Goal: Download file/media

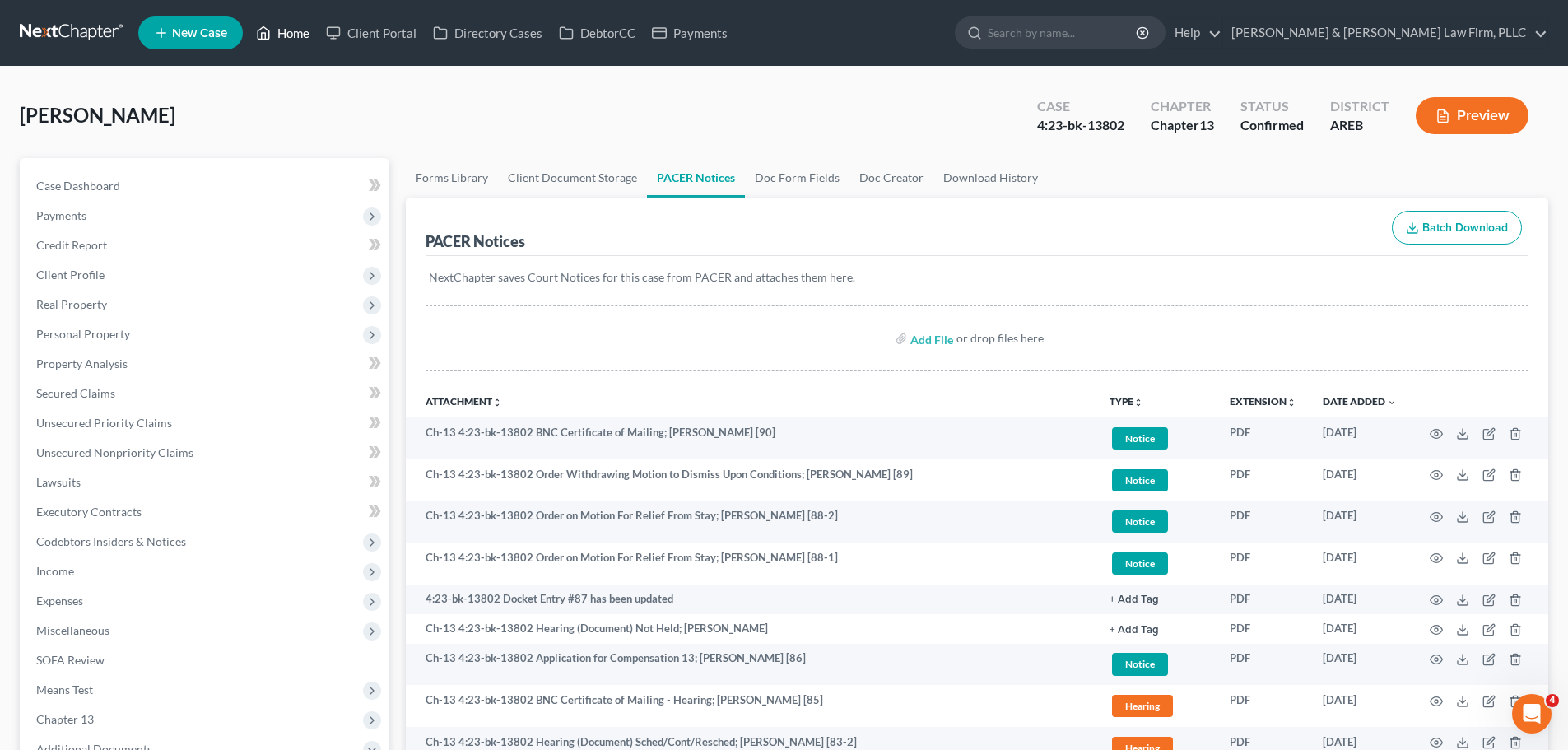
click at [276, 19] on link "Home" at bounding box center [283, 32] width 70 height 29
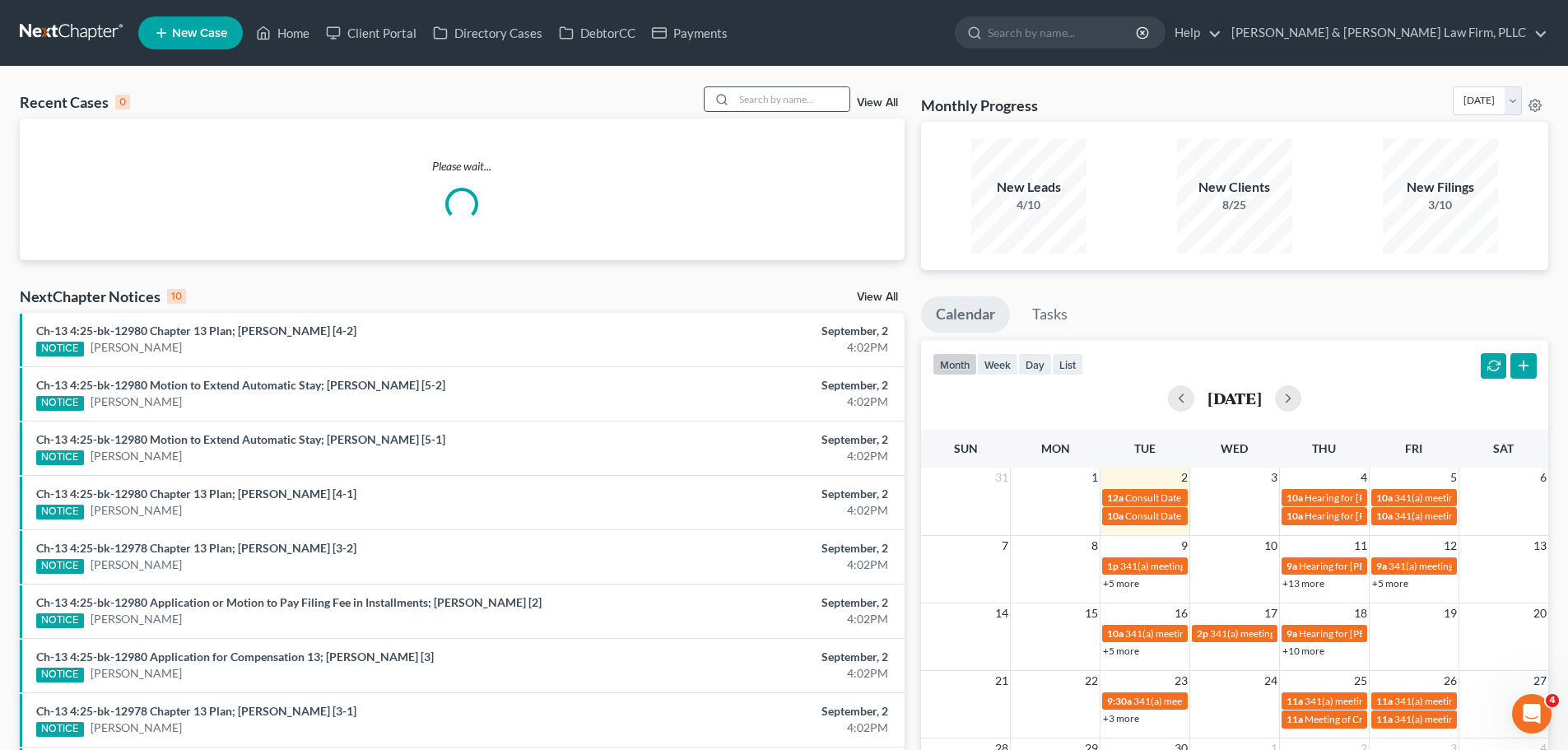
click at [788, 101] on input "search" at bounding box center [792, 99] width 116 height 24
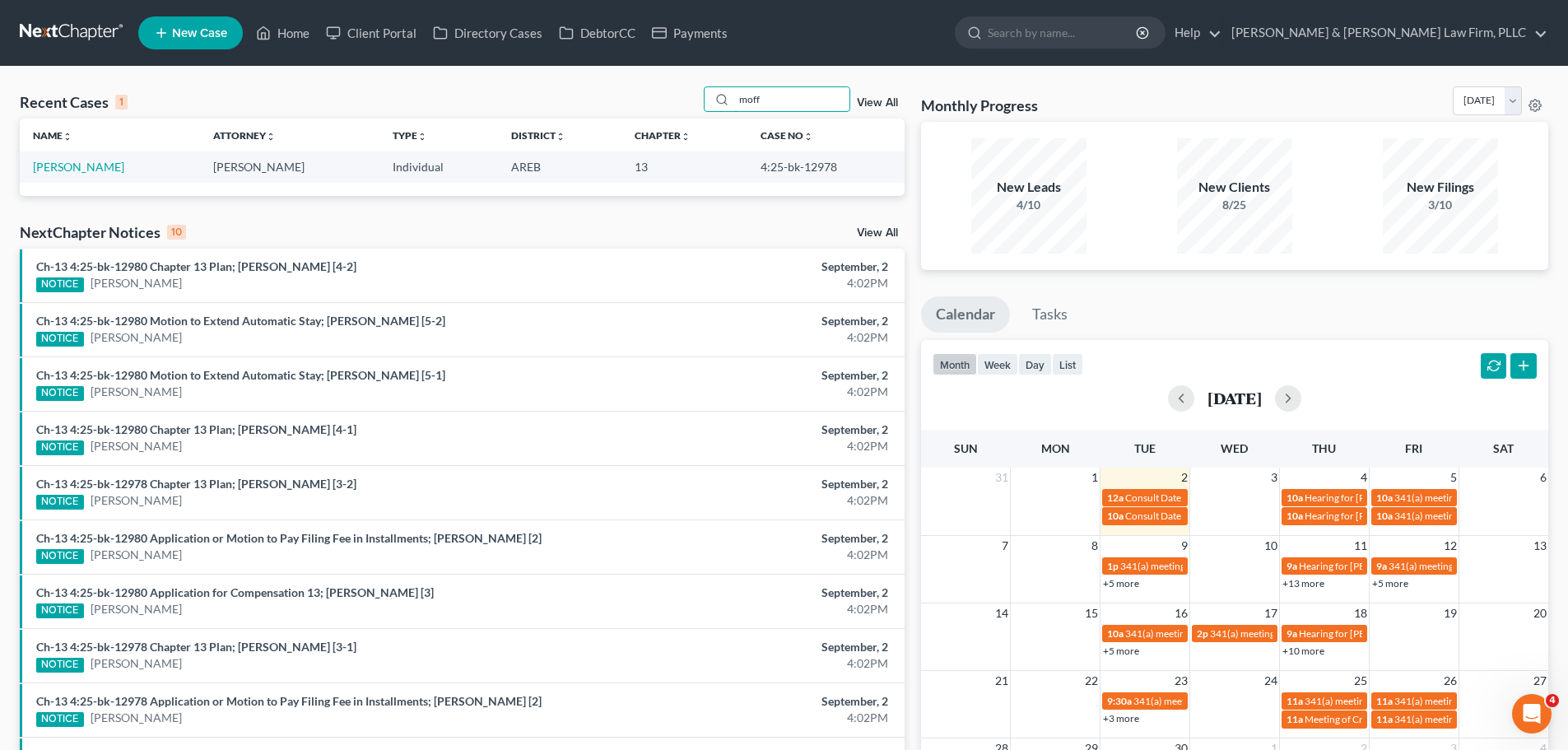
drag, startPoint x: 782, startPoint y: 100, endPoint x: 690, endPoint y: 103, distance: 92.0
click at [690, 103] on div "Recent Cases 1 moff View All" at bounding box center [462, 102] width 885 height 32
type input "[PERSON_NAME]"
click at [89, 167] on link "[PERSON_NAME]" at bounding box center [78, 167] width 92 height 14
select select "0"
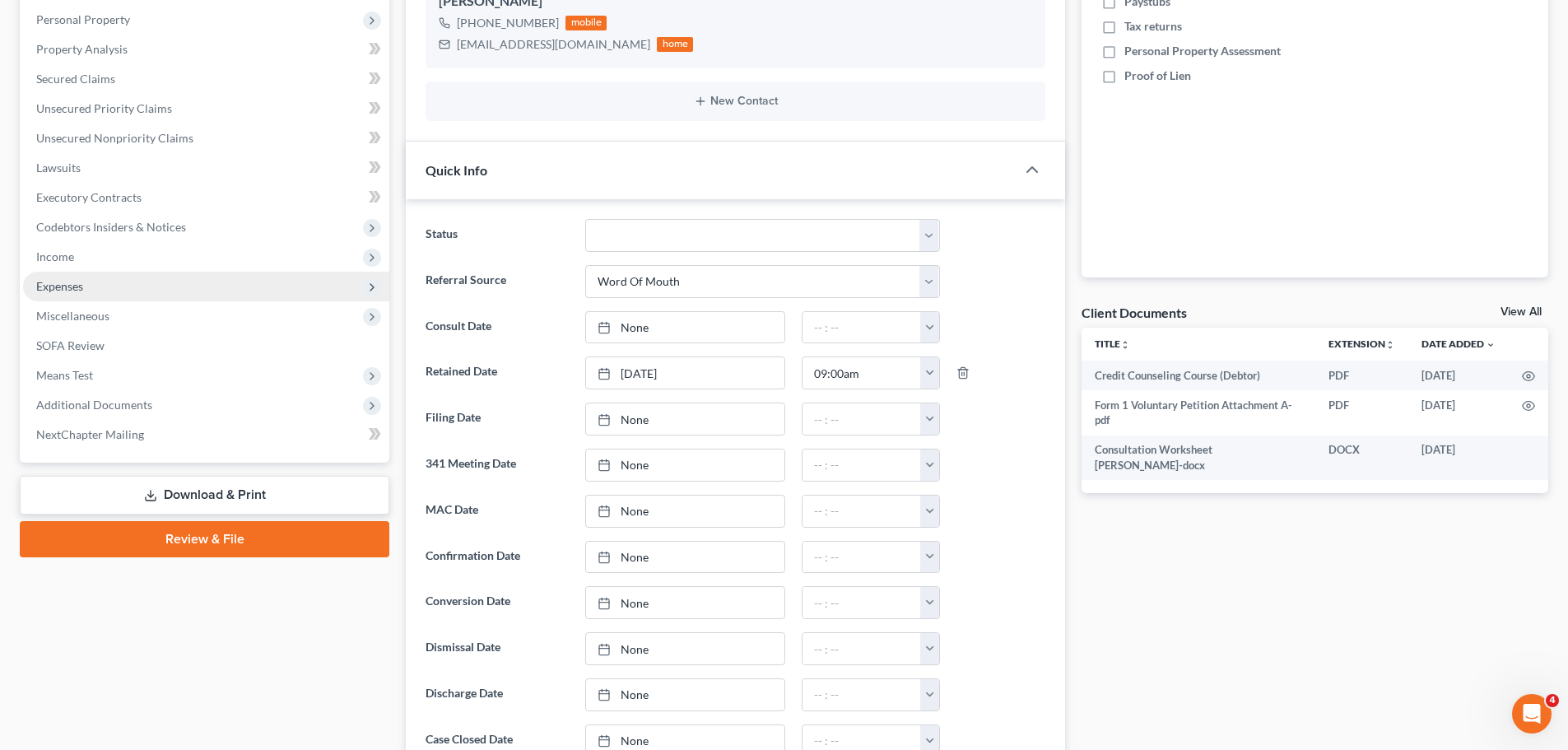
scroll to position [329, 0]
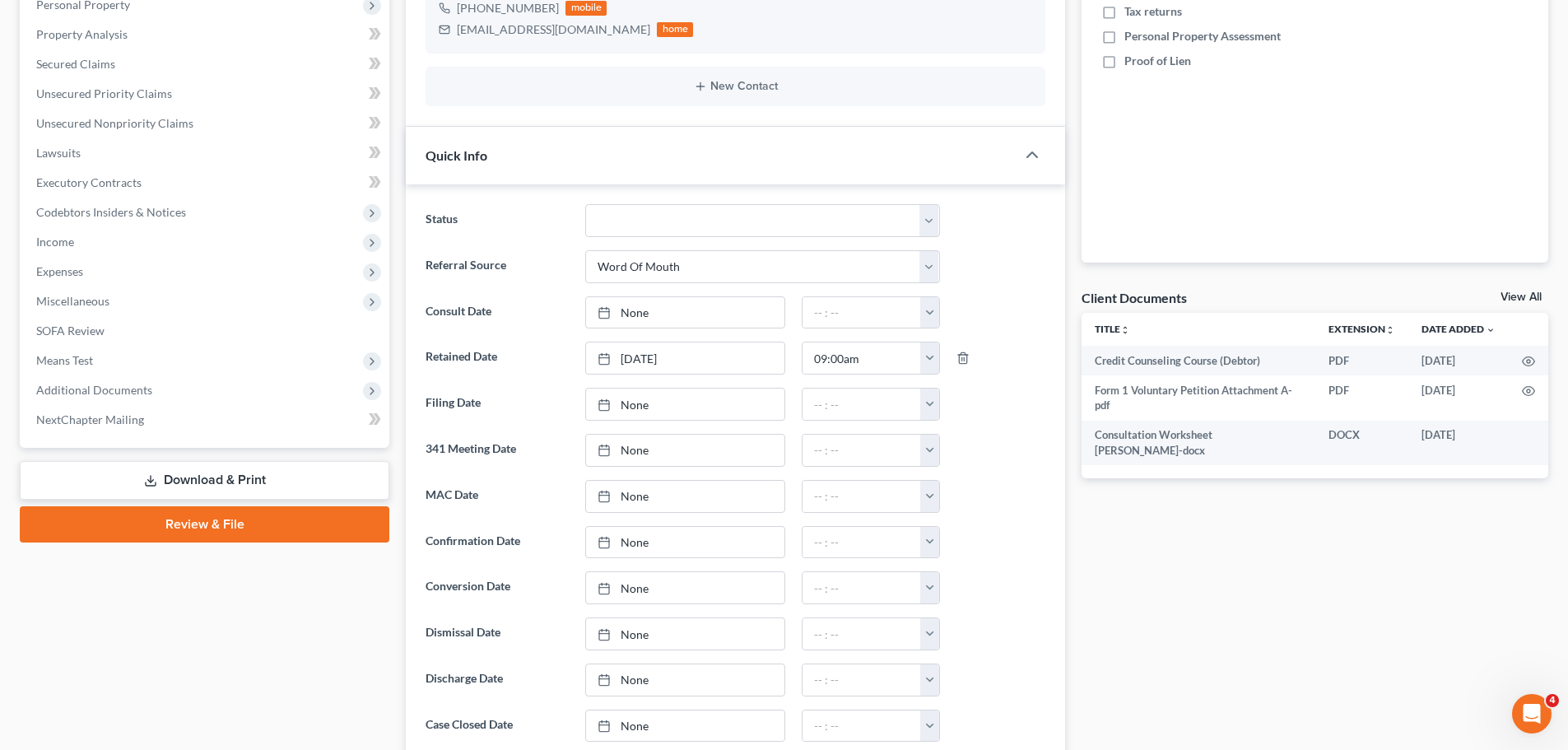
drag, startPoint x: 153, startPoint y: 468, endPoint x: 142, endPoint y: 464, distance: 11.7
click at [151, 466] on link "Download & Print" at bounding box center [204, 480] width 369 height 38
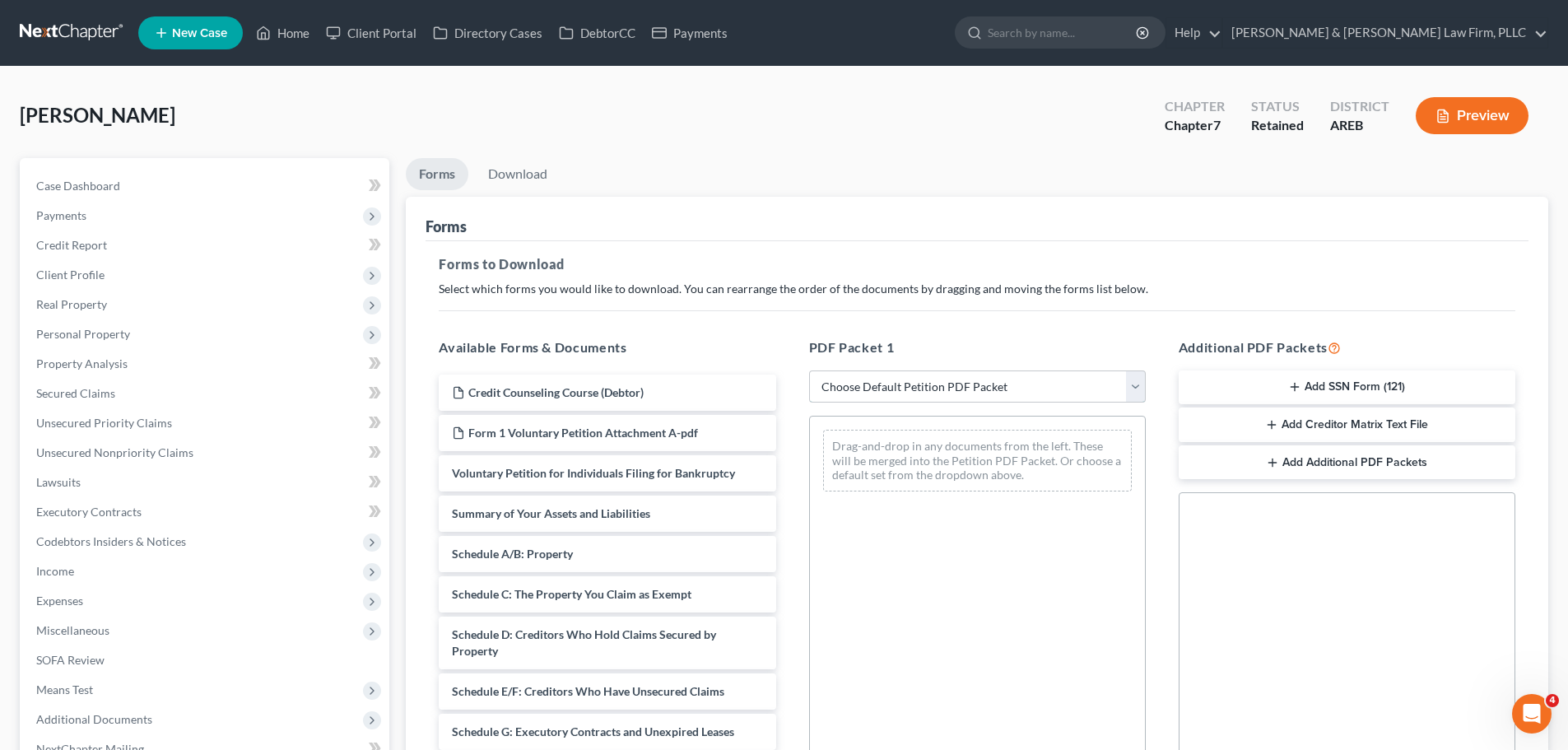
drag, startPoint x: 864, startPoint y: 375, endPoint x: 866, endPoint y: 384, distance: 9.2
click at [864, 375] on select "Choose Default Petition PDF Packet Complete Bankruptcy Petition (all forms and …" at bounding box center [977, 386] width 336 height 33
click at [809, 370] on select "Choose Default Petition PDF Packet Complete Bankruptcy Petition (all forms and …" at bounding box center [977, 386] width 336 height 33
click at [889, 387] on select "Choose Default Petition PDF Packet Complete Bankruptcy Petition (all forms and …" at bounding box center [977, 386] width 336 height 33
select select "0"
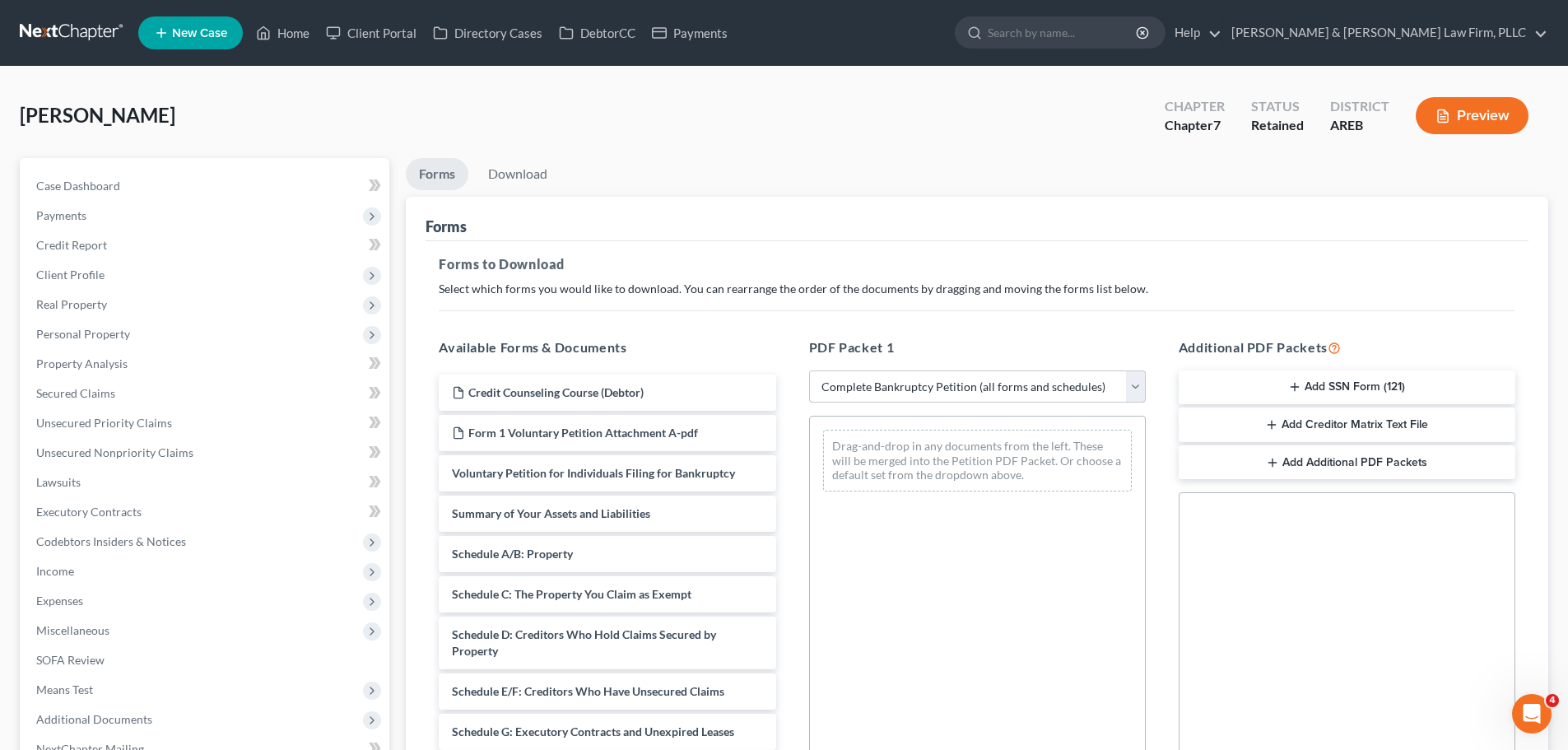
click at [809, 370] on select "Choose Default Petition PDF Packet Complete Bankruptcy Petition (all forms and …" at bounding box center [977, 386] width 336 height 33
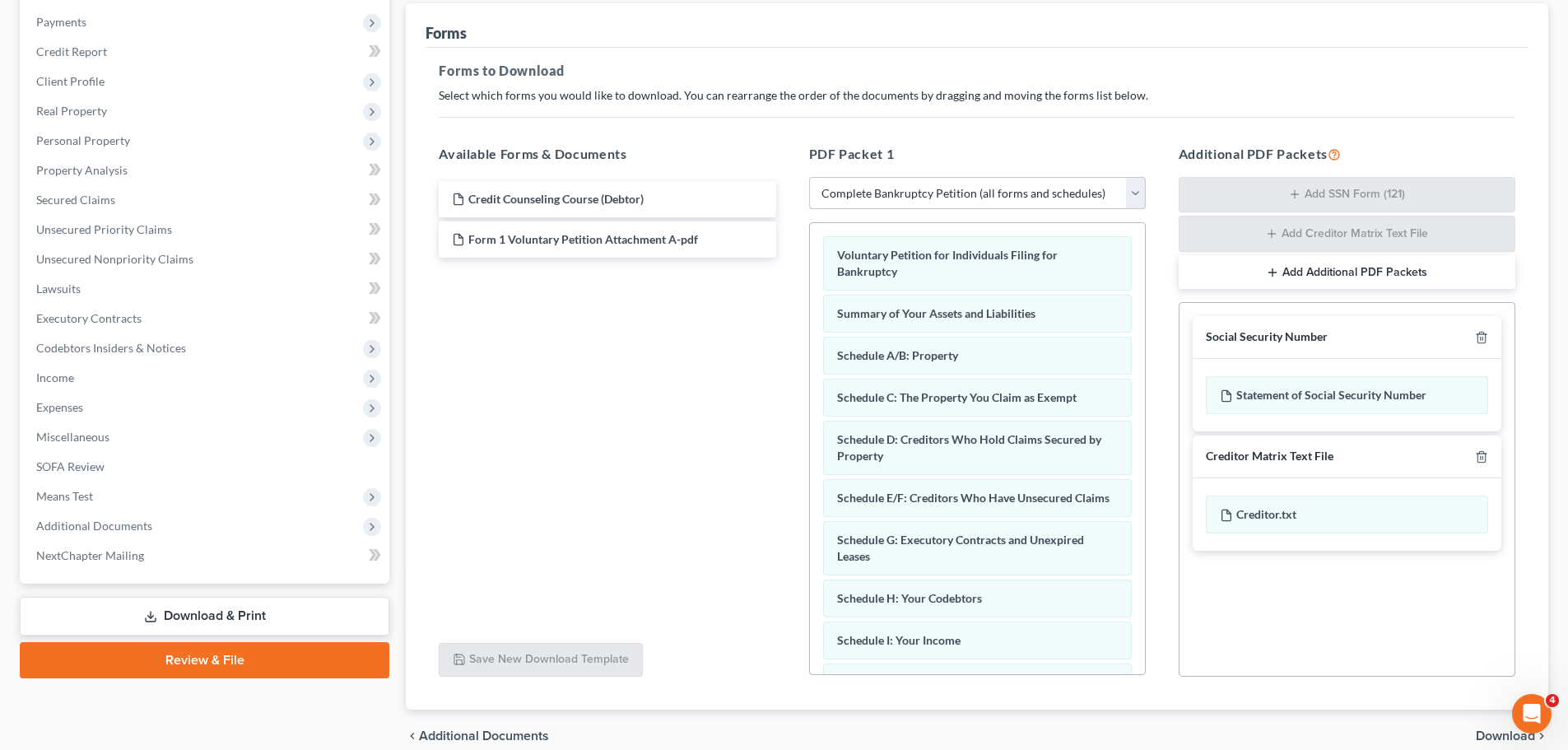
scroll to position [269, 0]
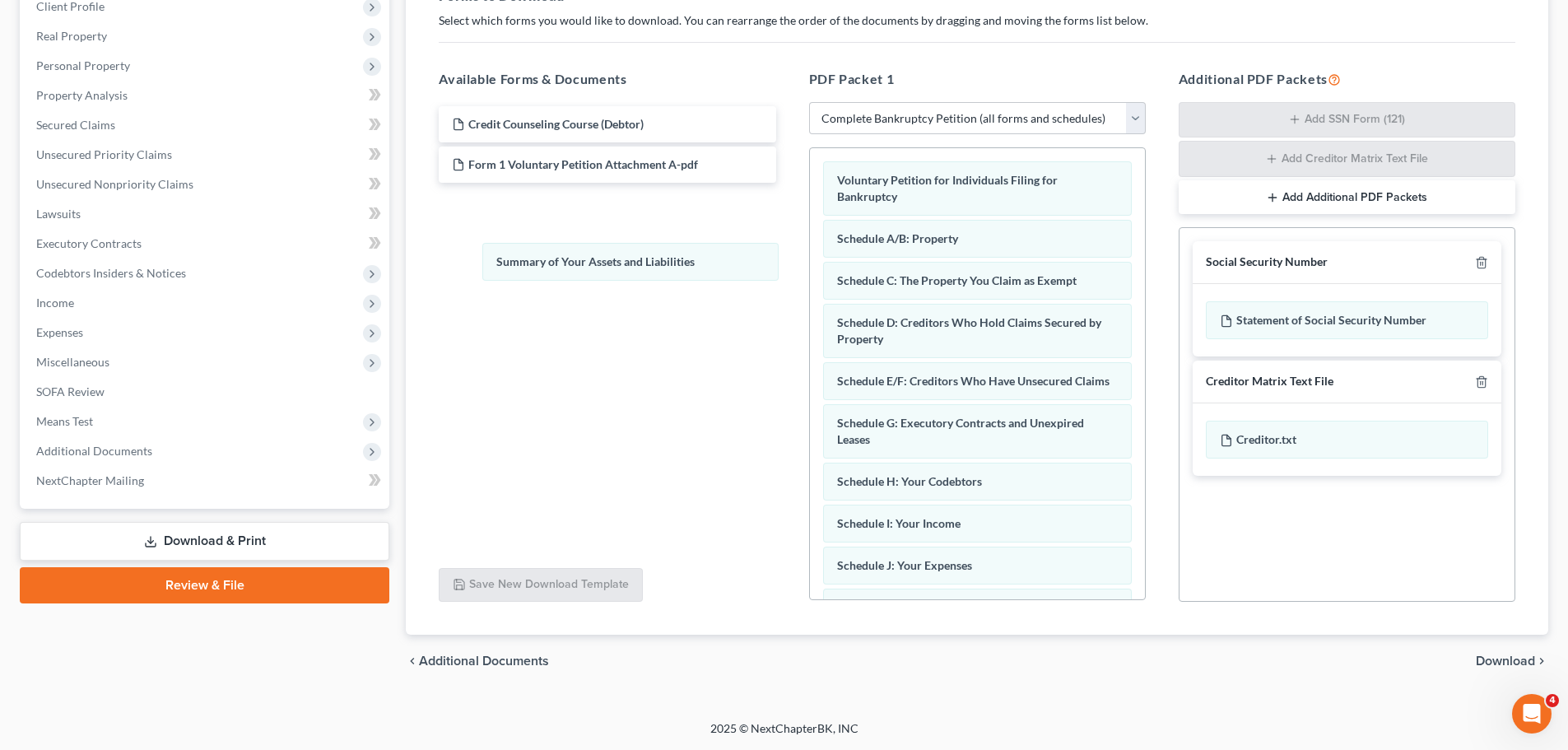
drag, startPoint x: 1039, startPoint y: 241, endPoint x: 734, endPoint y: 281, distance: 307.6
click at [810, 264] on div "Summary of Your Assets and Liabilities Voluntary Petition for Individuals Filin…" at bounding box center [977, 607] width 335 height 917
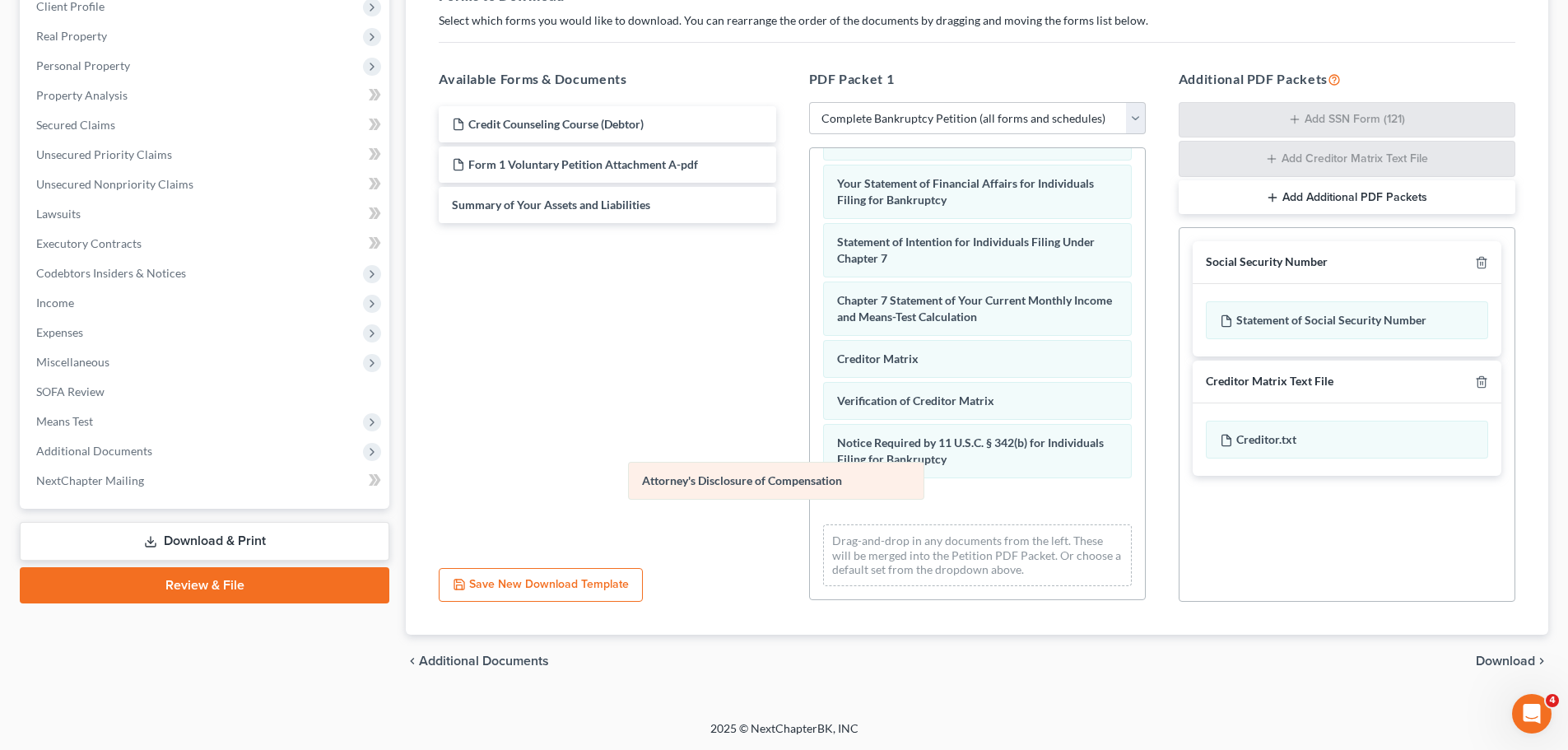
scroll to position [440, 0]
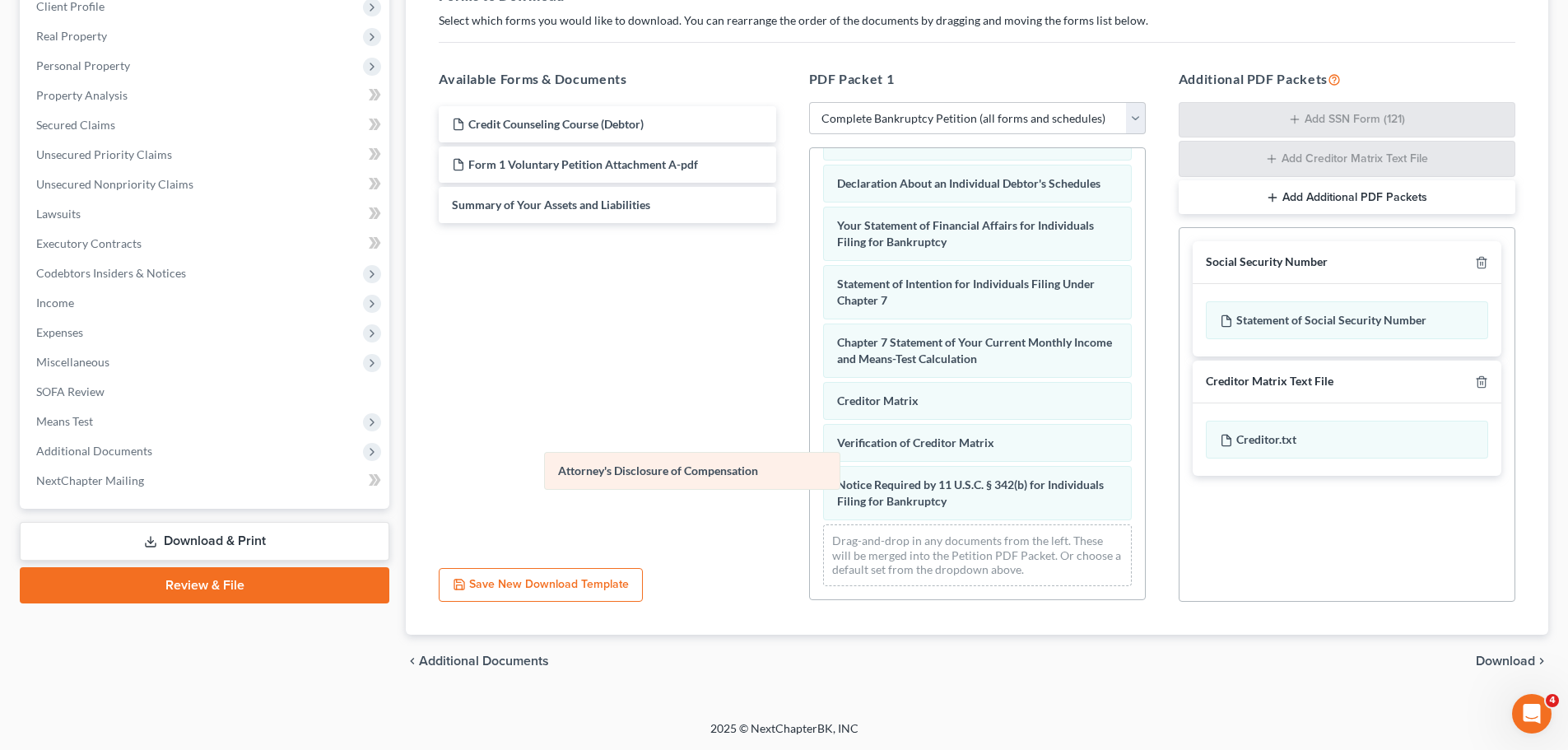
drag, startPoint x: 947, startPoint y: 496, endPoint x: 664, endPoint y: 460, distance: 285.3
click at [810, 464] on div "Attorney's Disclosure of Compensation Voluntary Petition for Individuals Filing…" at bounding box center [977, 162] width 335 height 875
click at [1478, 381] on icon "button" at bounding box center [1481, 382] width 7 height 11
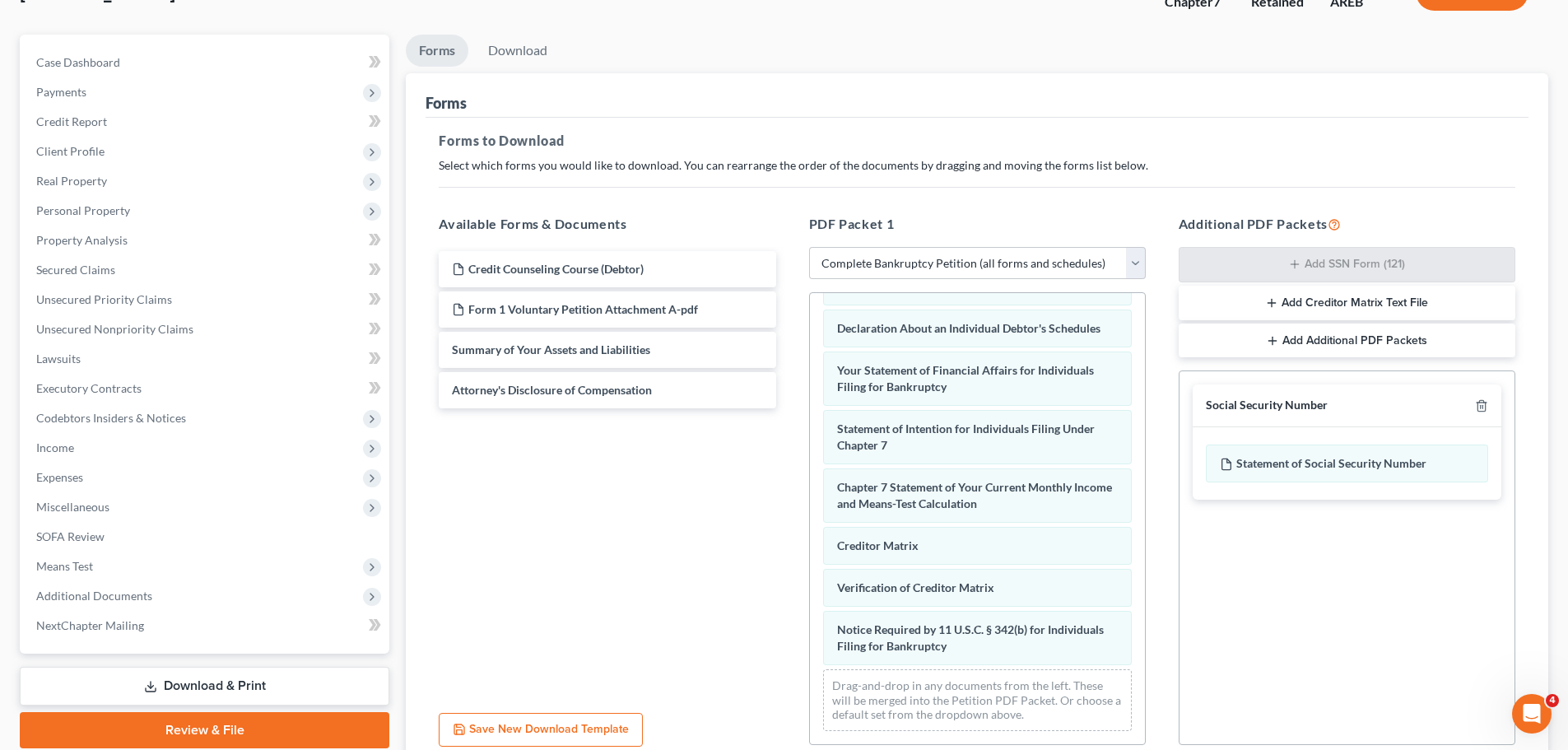
scroll to position [0, 0]
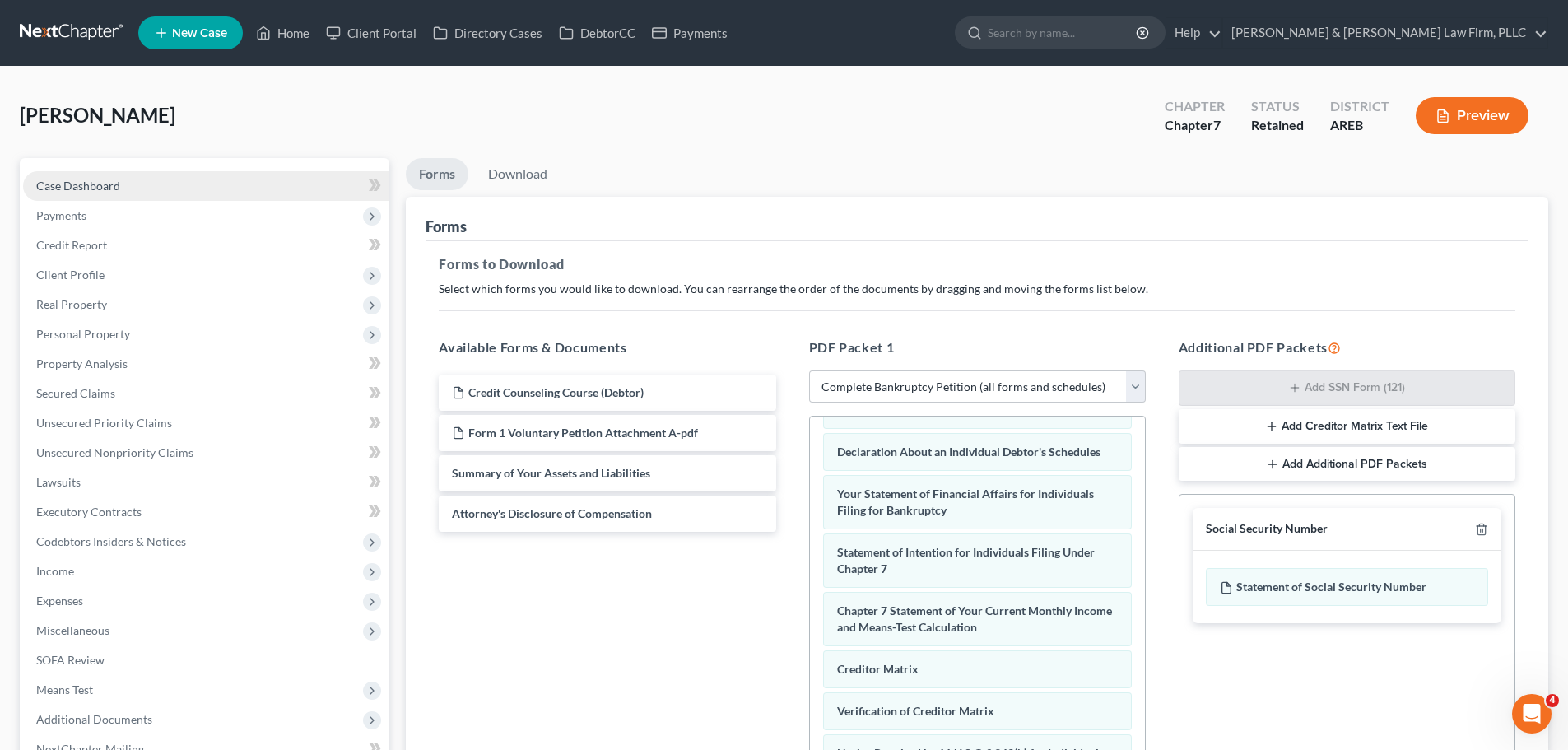
drag, startPoint x: 111, startPoint y: 186, endPoint x: 198, endPoint y: 188, distance: 87.0
click at [111, 186] on span "Case Dashboard" at bounding box center [78, 186] width 84 height 14
select select "0"
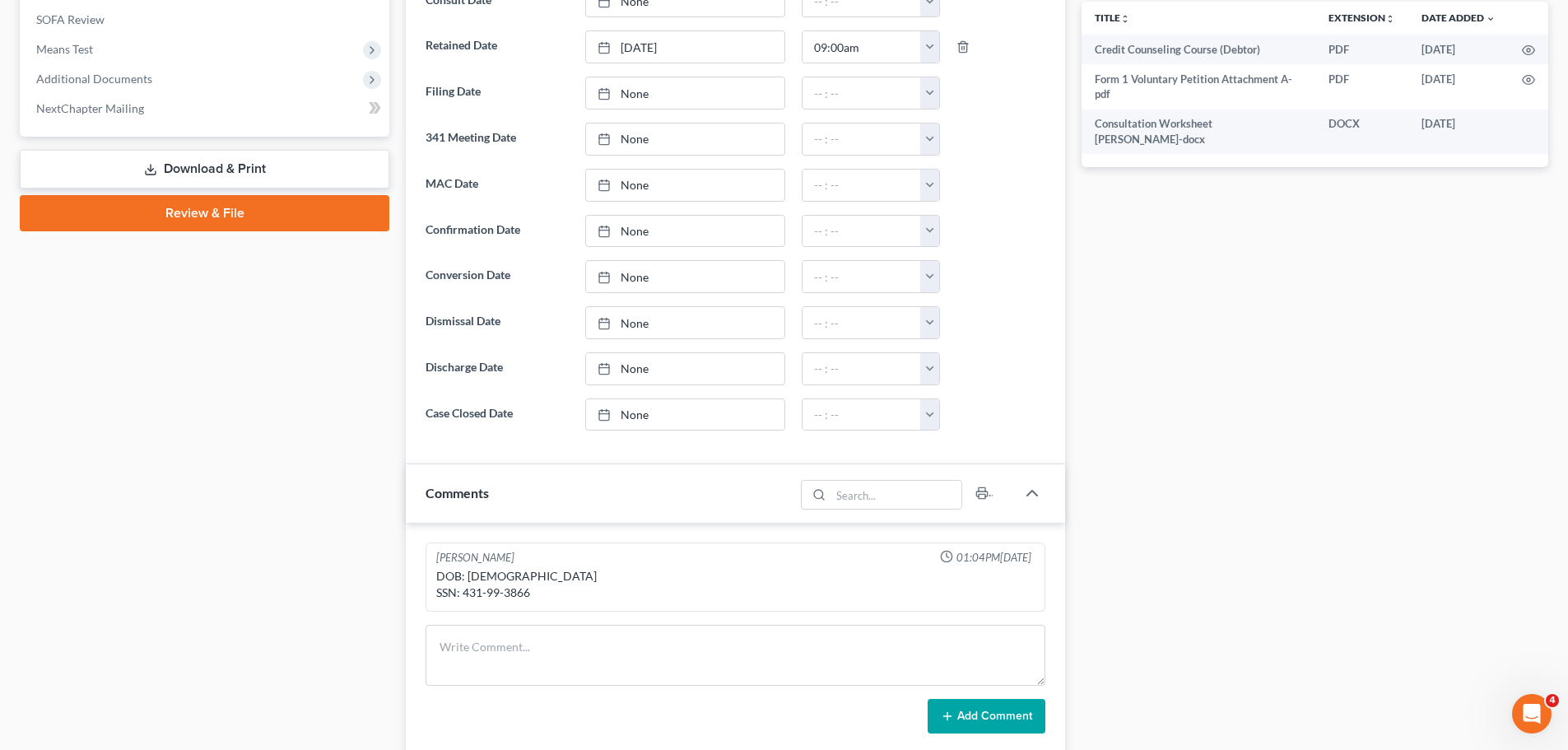
scroll to position [741, 0]
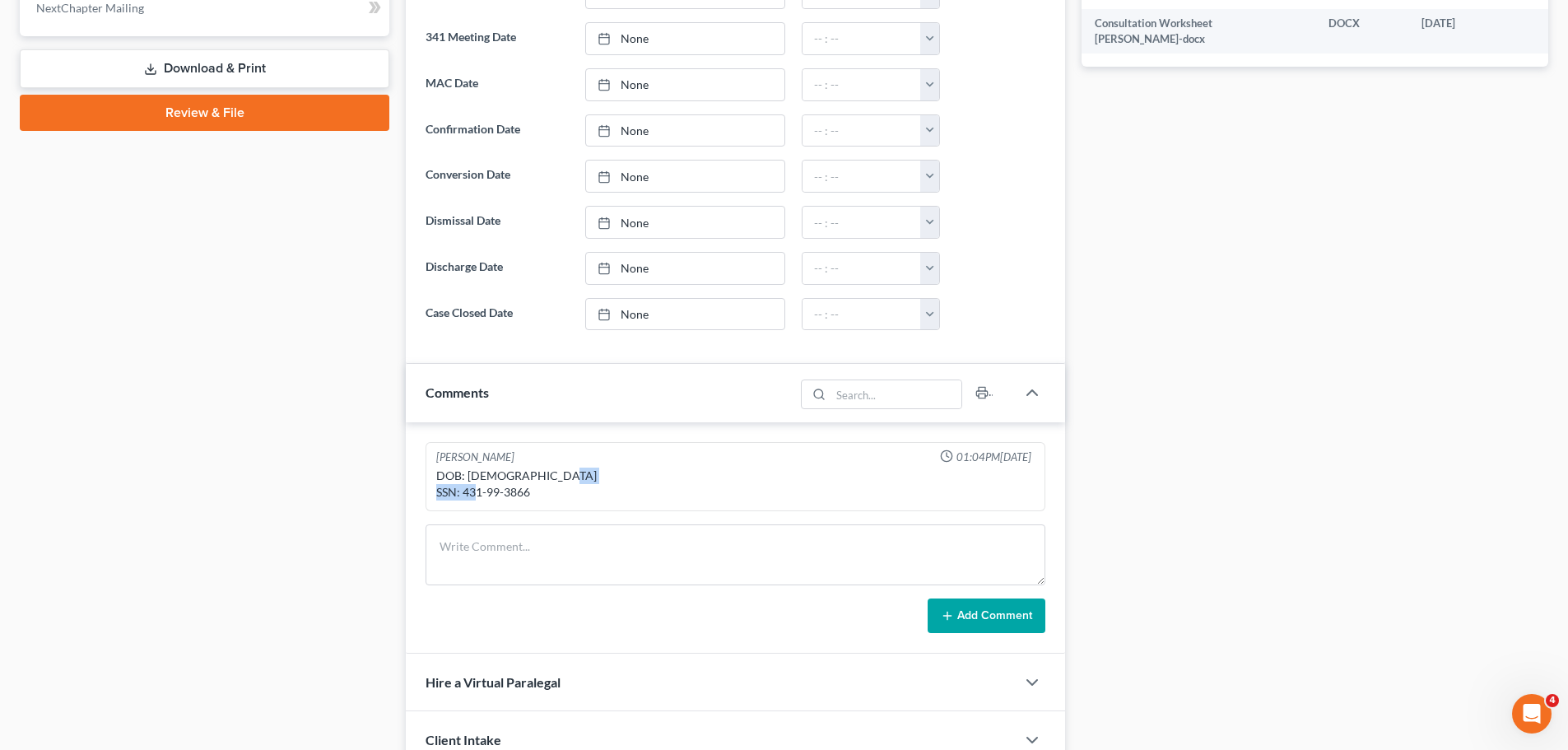
drag, startPoint x: 537, startPoint y: 491, endPoint x: 465, endPoint y: 493, distance: 72.0
click at [465, 493] on div "DOB: [DEMOGRAPHIC_DATA] SSN: 431-99-3866" at bounding box center [735, 484] width 599 height 33
copy div "431-99-3866"
click at [197, 53] on link "Download & Print" at bounding box center [204, 69] width 369 height 38
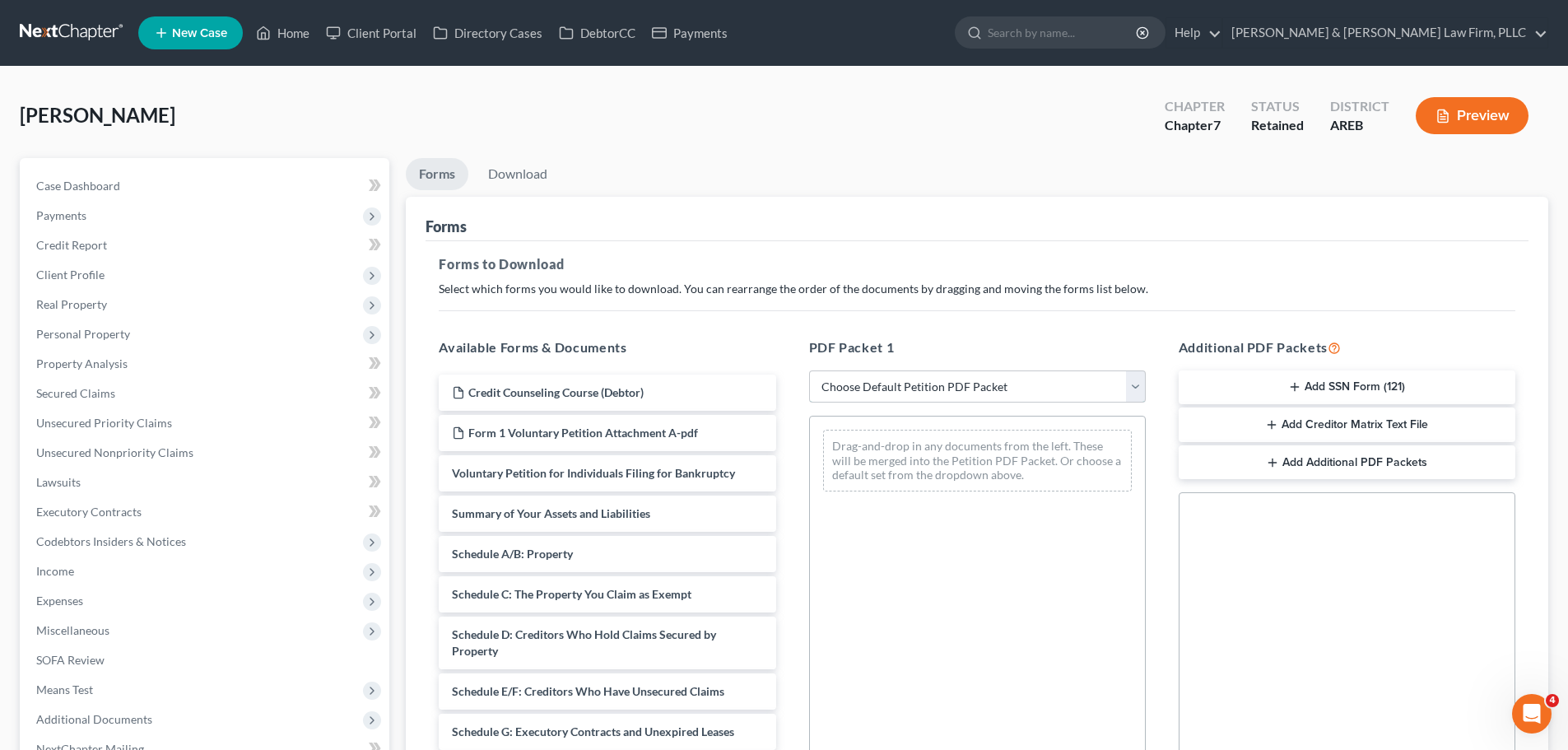
click at [900, 396] on select "Choose Default Petition PDF Packet Complete Bankruptcy Petition (all forms and …" at bounding box center [977, 386] width 336 height 33
select select "0"
click at [809, 370] on select "Choose Default Petition PDF Packet Complete Bankruptcy Petition (all forms and …" at bounding box center [977, 386] width 336 height 33
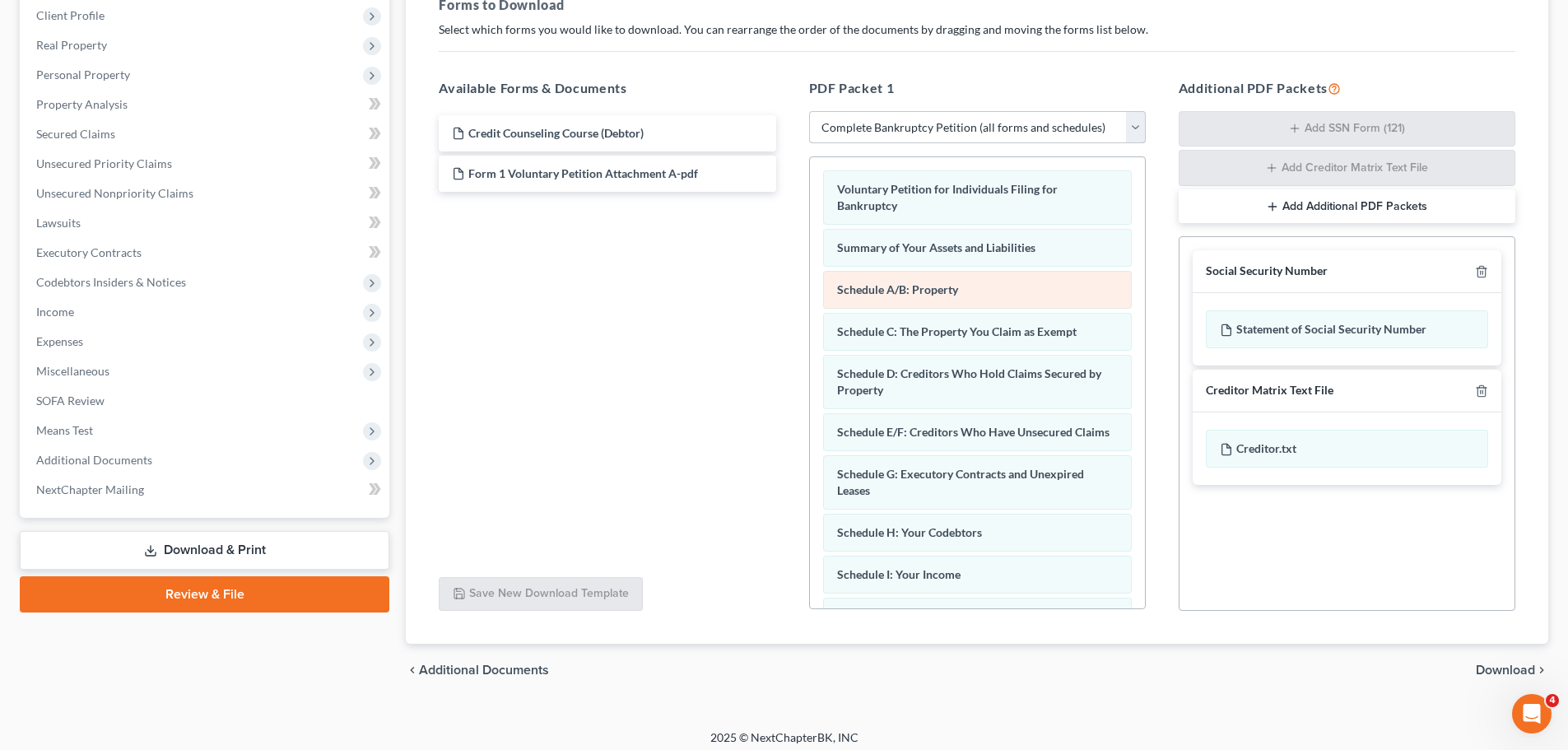
scroll to position [269, 0]
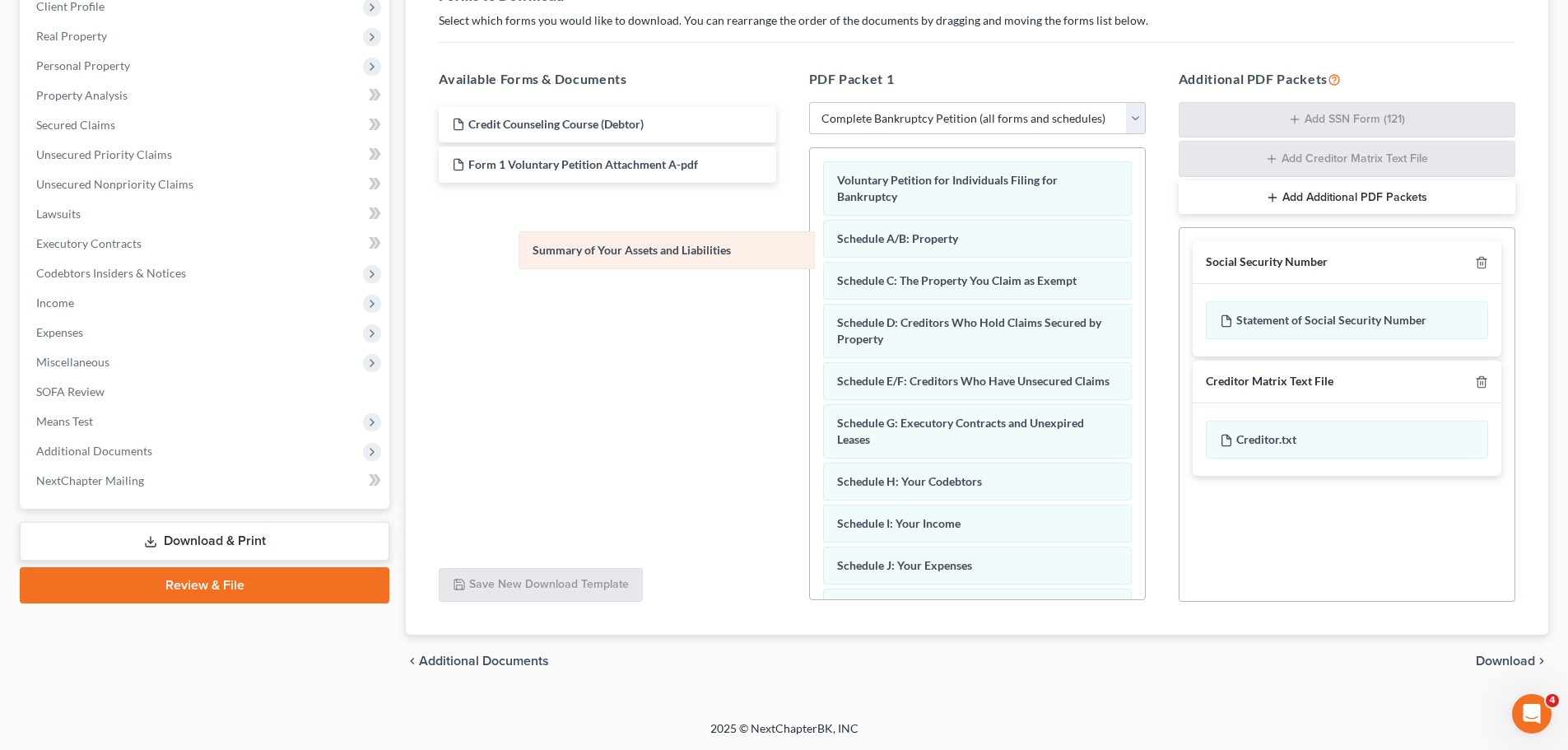
drag, startPoint x: 995, startPoint y: 239, endPoint x: 657, endPoint y: 259, distance: 338.6
click at [810, 251] on div "Summary of Your Assets and Liabilities Voluntary Petition for Individuals Filin…" at bounding box center [977, 607] width 335 height 917
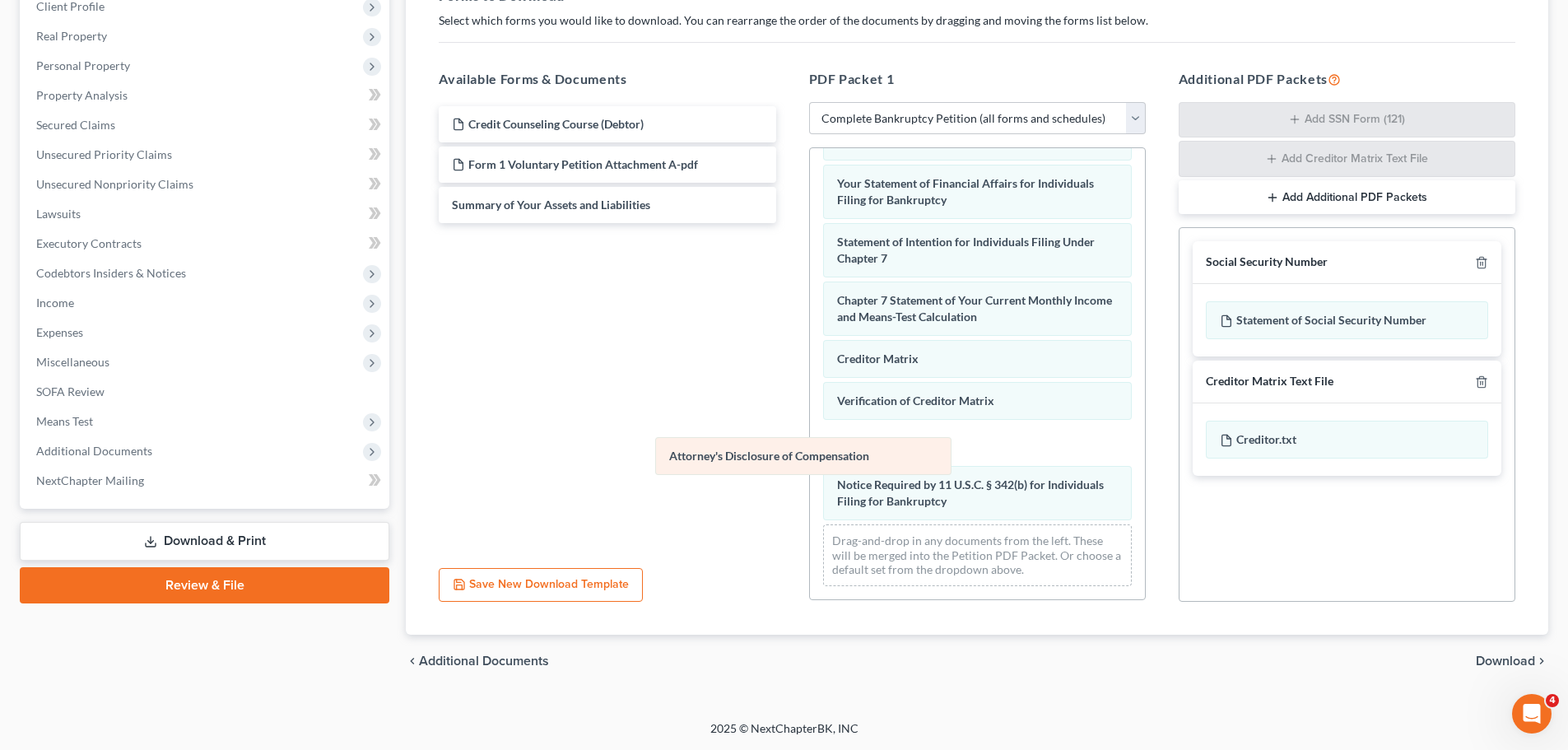
scroll to position [440, 0]
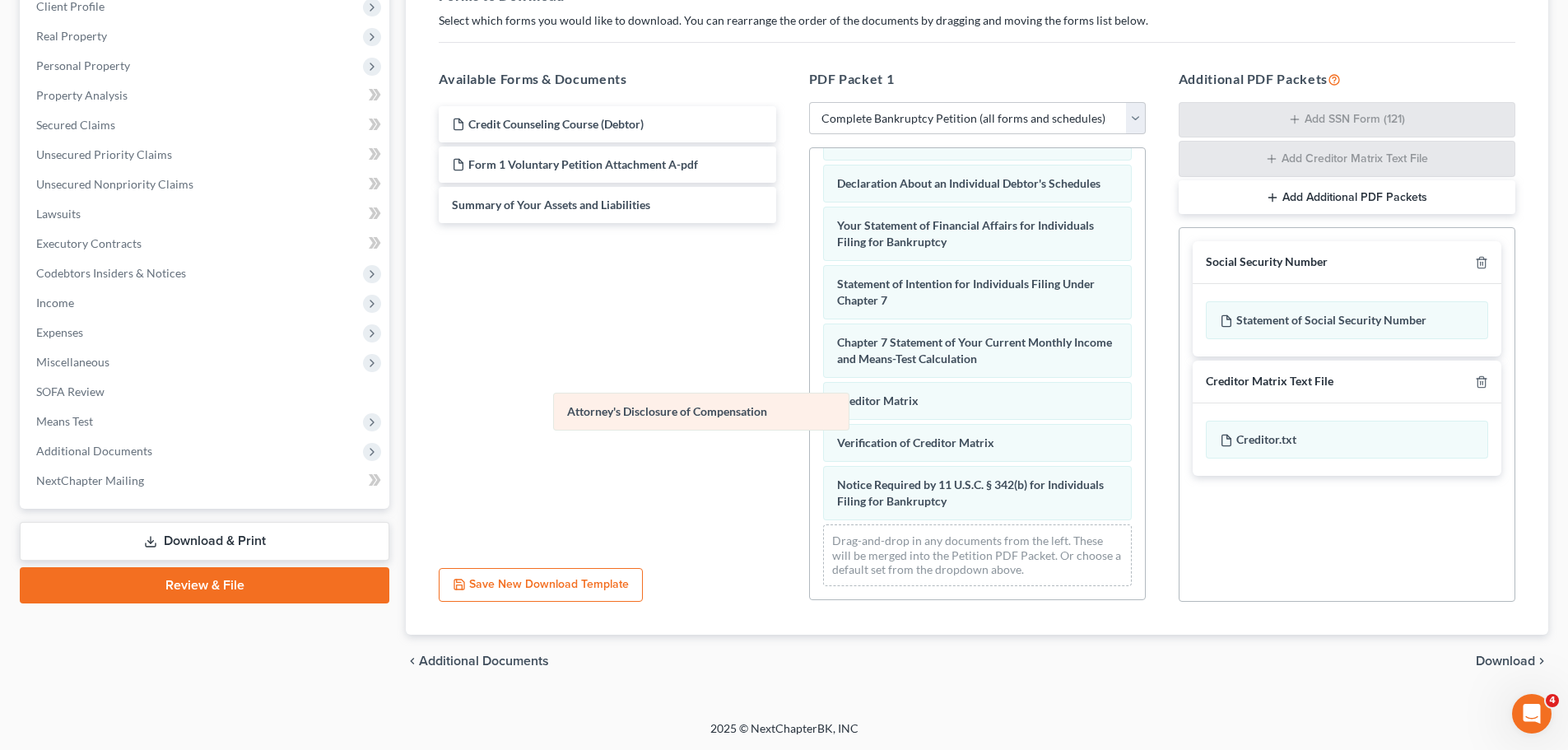
drag, startPoint x: 966, startPoint y: 495, endPoint x: 655, endPoint y: 380, distance: 331.6
click at [810, 388] on div "Attorney's Disclosure of Compensation Voluntary Petition for Individuals Filing…" at bounding box center [977, 162] width 335 height 875
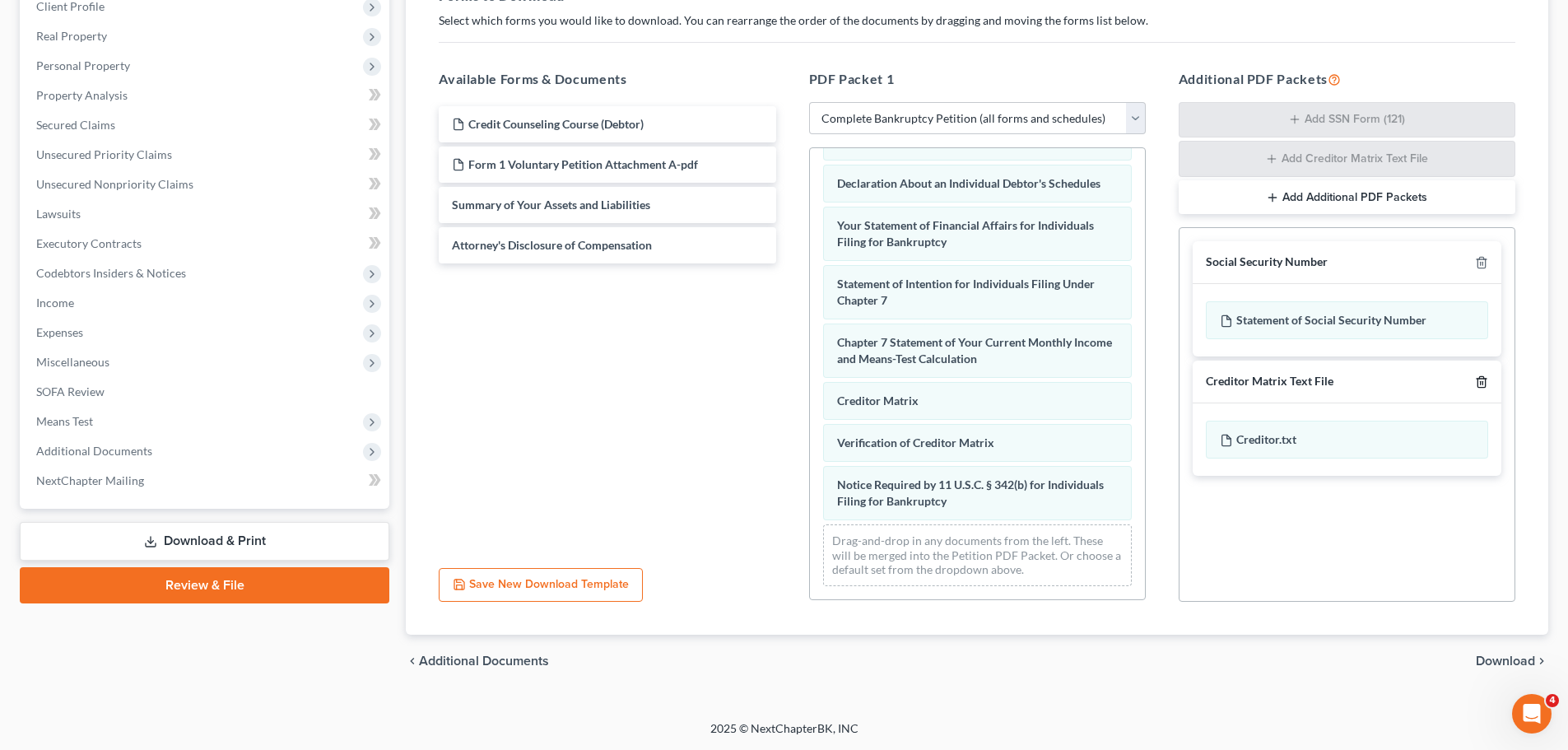
click at [1477, 385] on icon "button" at bounding box center [1481, 382] width 7 height 11
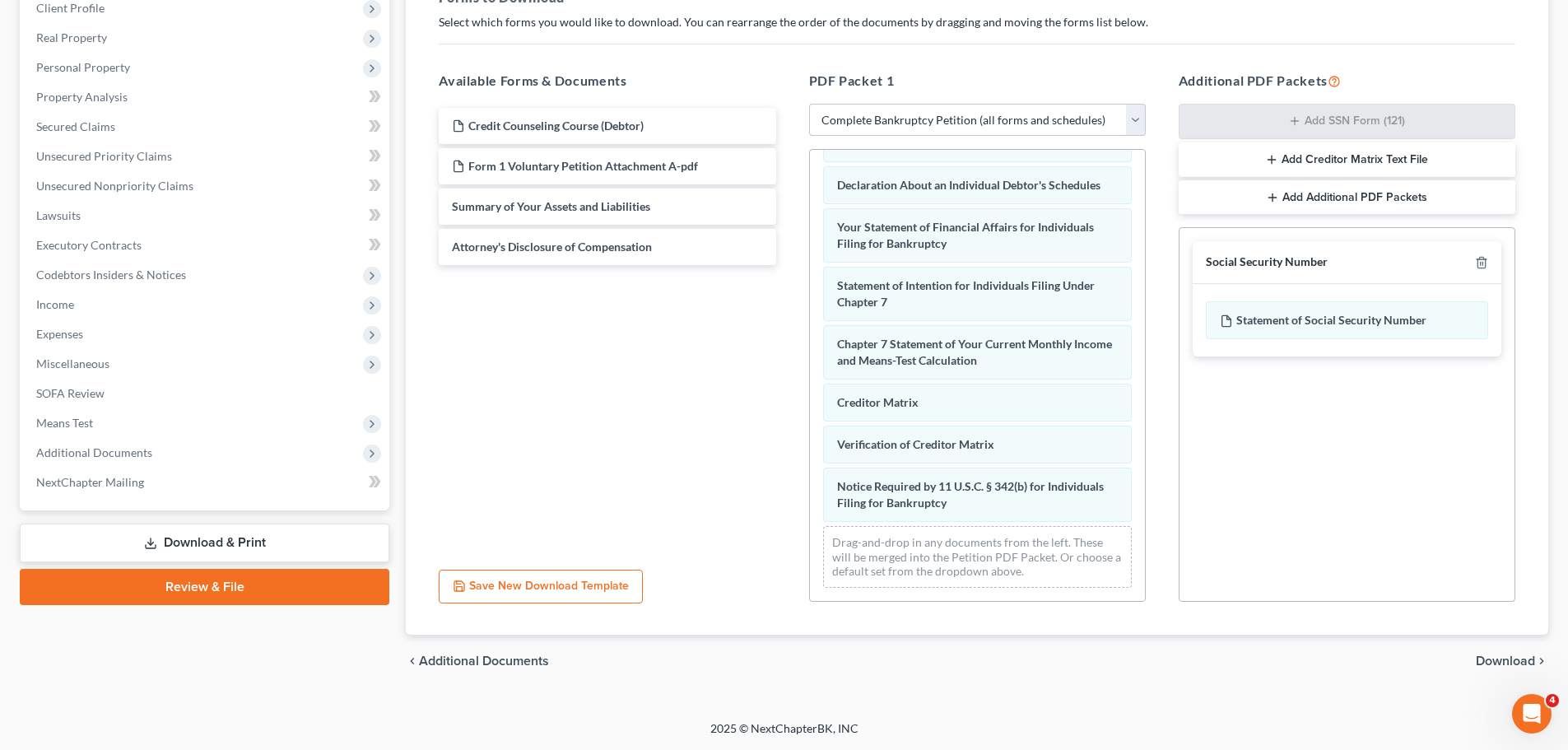
drag, startPoint x: 1495, startPoint y: 664, endPoint x: 1447, endPoint y: 611, distance: 71.5
click at [1494, 661] on span "Download" at bounding box center [1505, 661] width 60 height 13
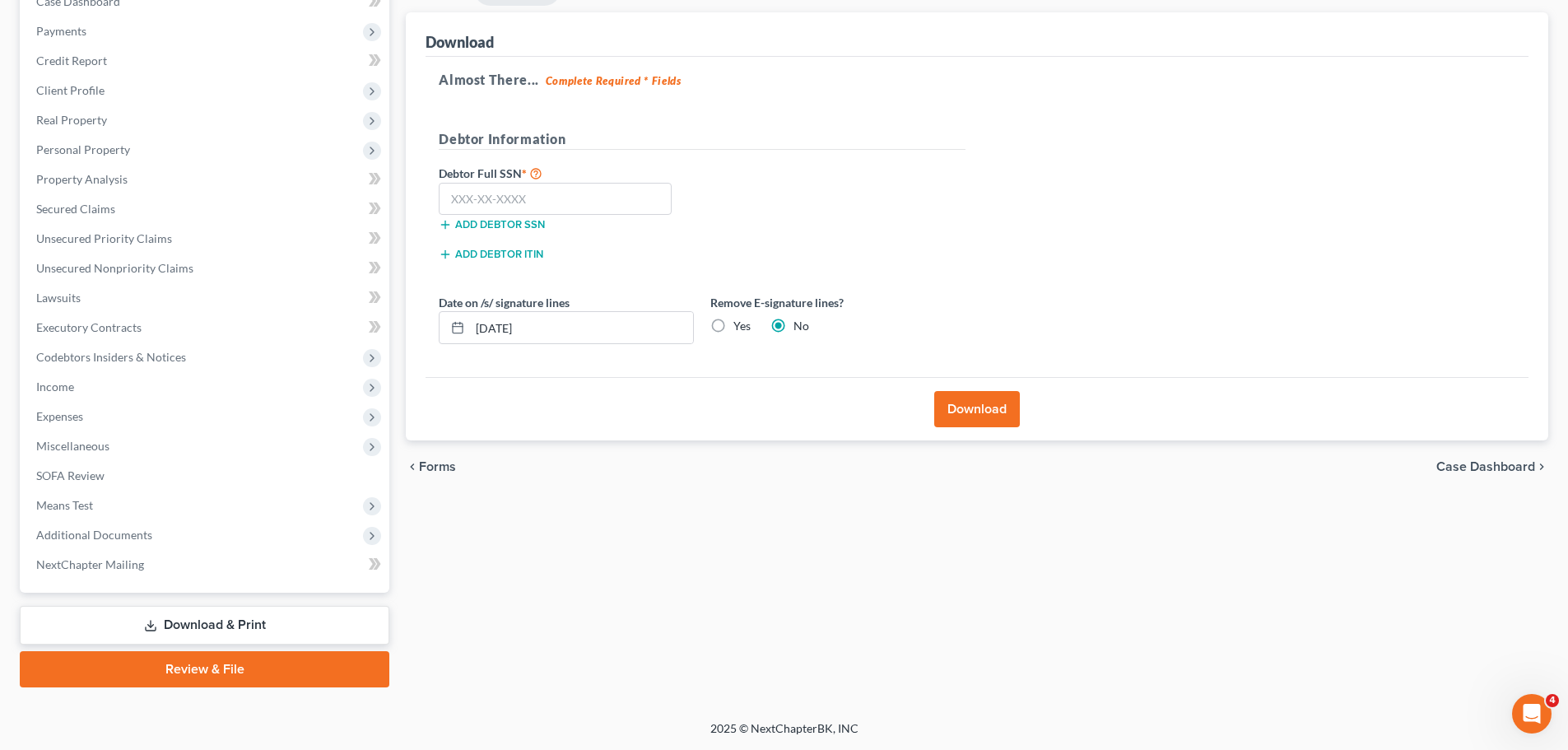
scroll to position [184, 0]
click at [463, 196] on input "text" at bounding box center [555, 198] width 233 height 33
paste input "431-99-3866"
type input "431-99-3866"
click at [733, 319] on label "Yes" at bounding box center [741, 326] width 17 height 17
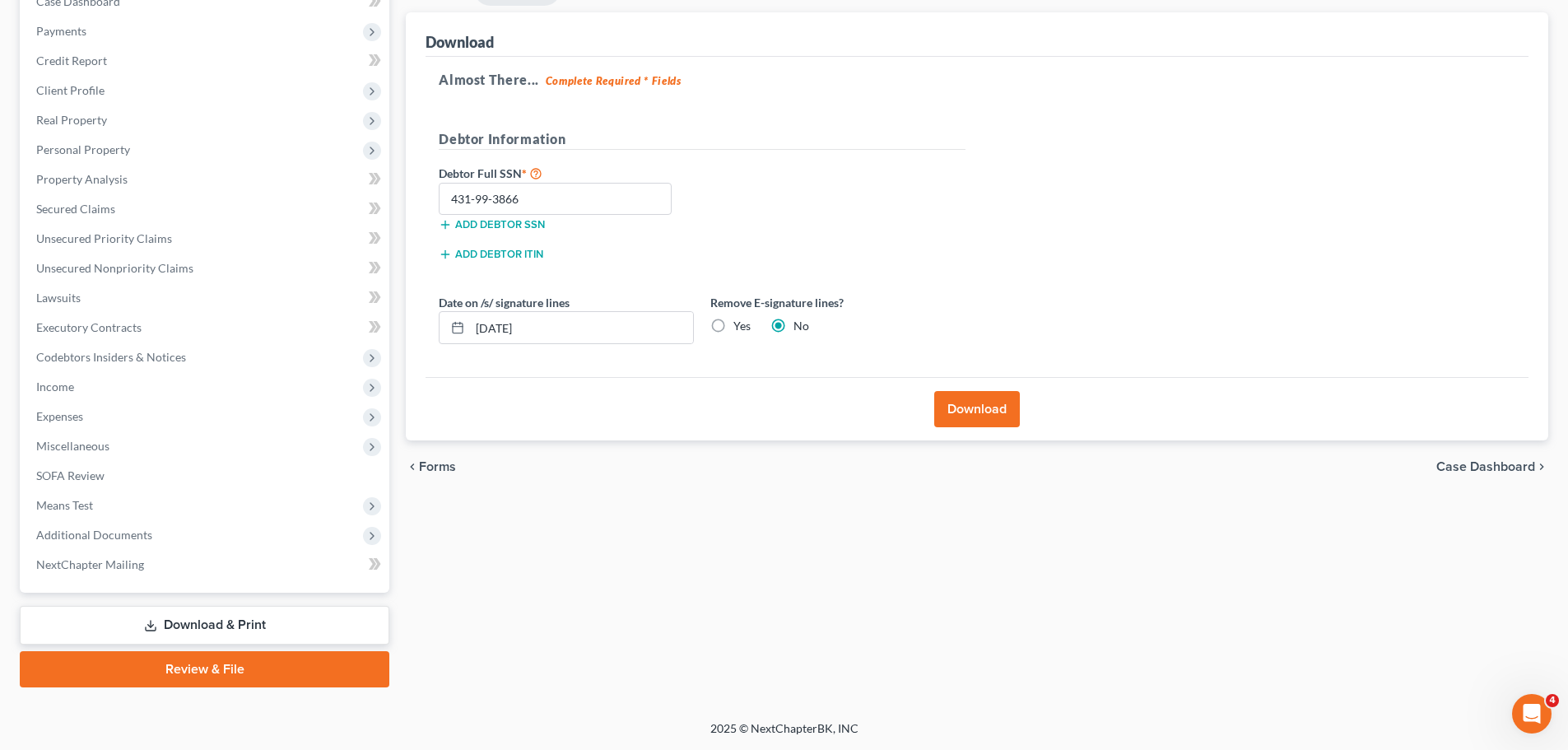
click at [740, 319] on input "Yes" at bounding box center [745, 323] width 11 height 11
radio input "true"
radio input "false"
click at [946, 408] on button "Download" at bounding box center [977, 409] width 85 height 36
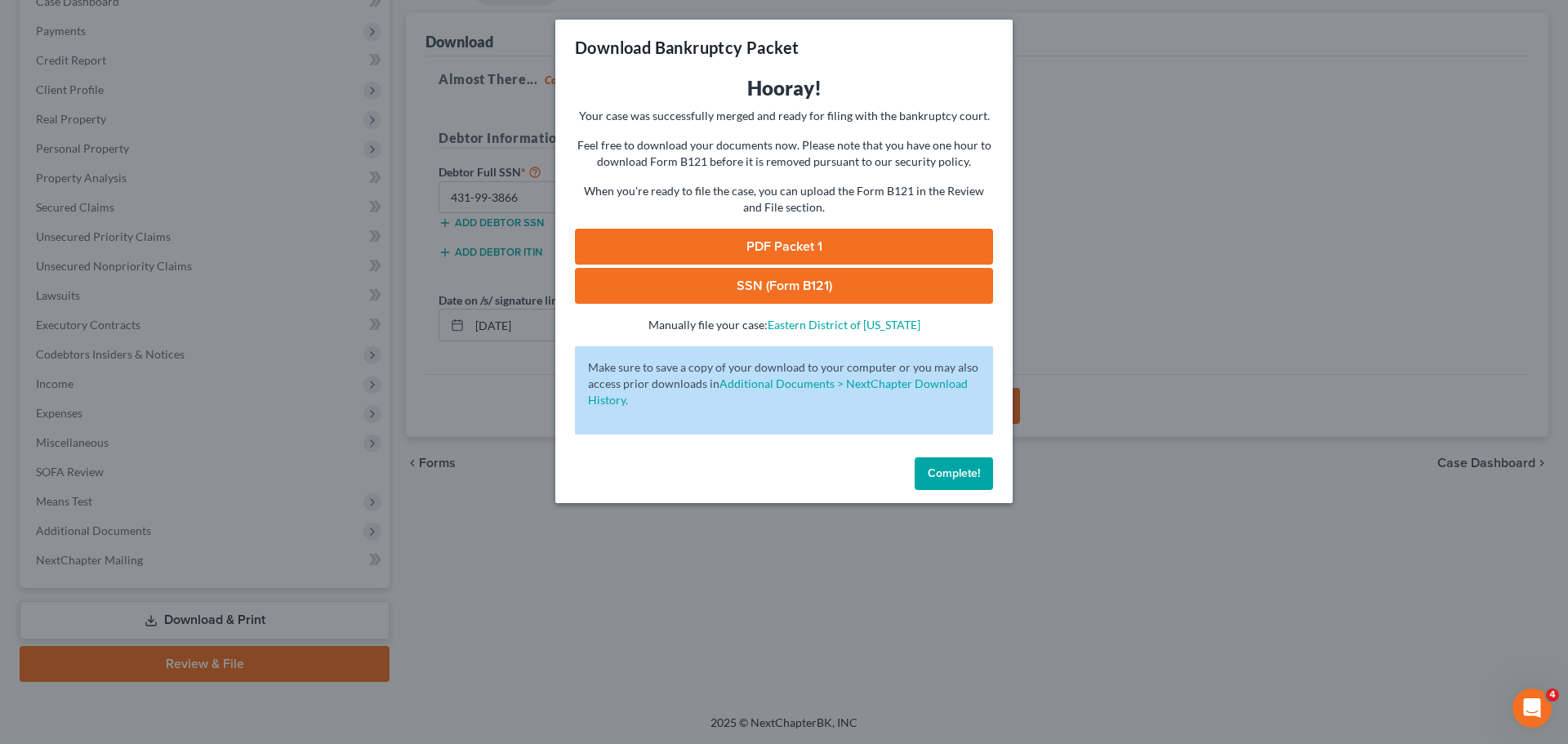
drag, startPoint x: 624, startPoint y: 236, endPoint x: 566, endPoint y: 27, distance: 216.9
click at [624, 236] on link "PDF Packet 1" at bounding box center [784, 246] width 418 height 36
click at [776, 300] on link "SSN (Form B121)" at bounding box center [784, 286] width 418 height 36
click at [1209, 256] on div "Download Bankruptcy Packet Hooray! Your case was successfully merged and ready …" at bounding box center [784, 372] width 1568 height 744
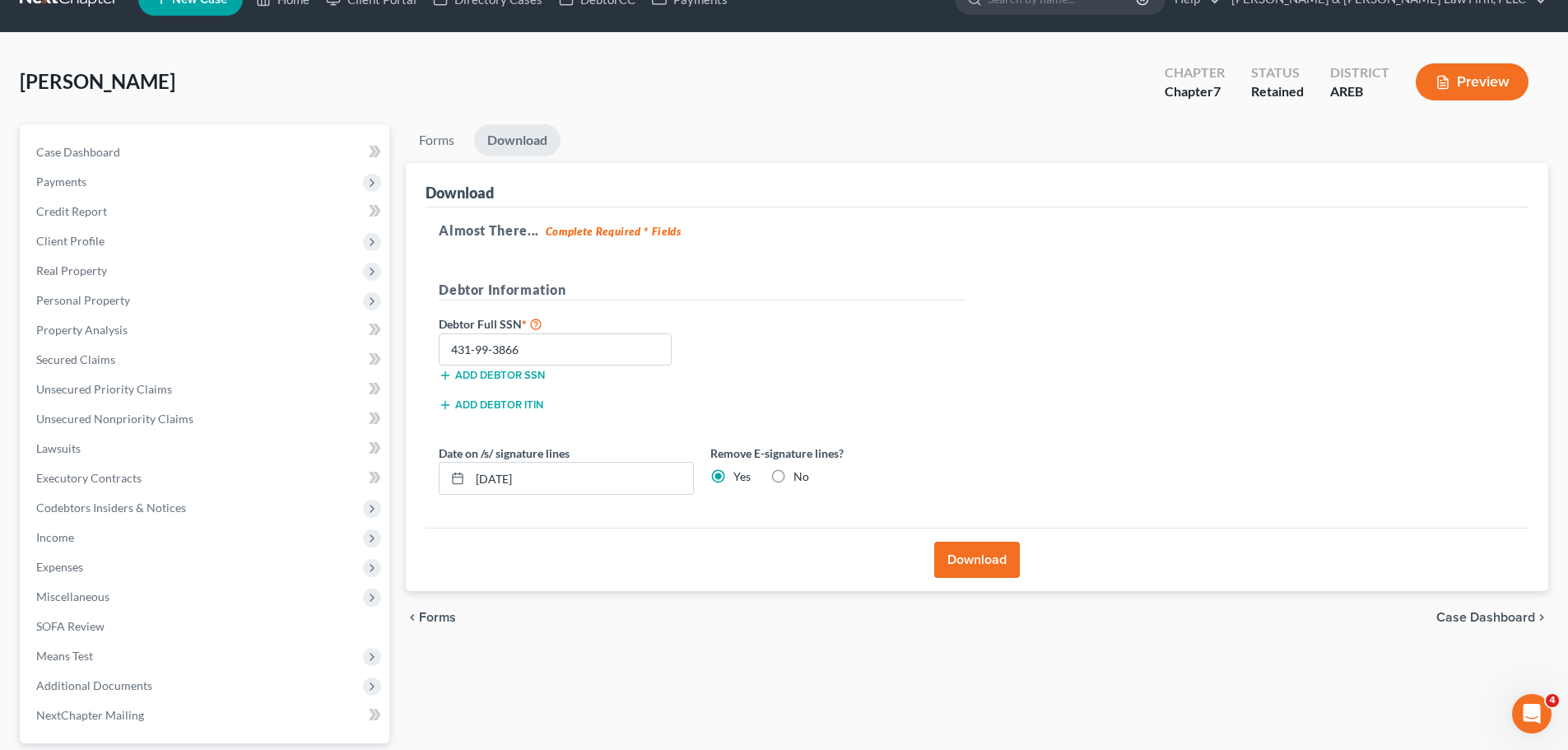
scroll to position [0, 0]
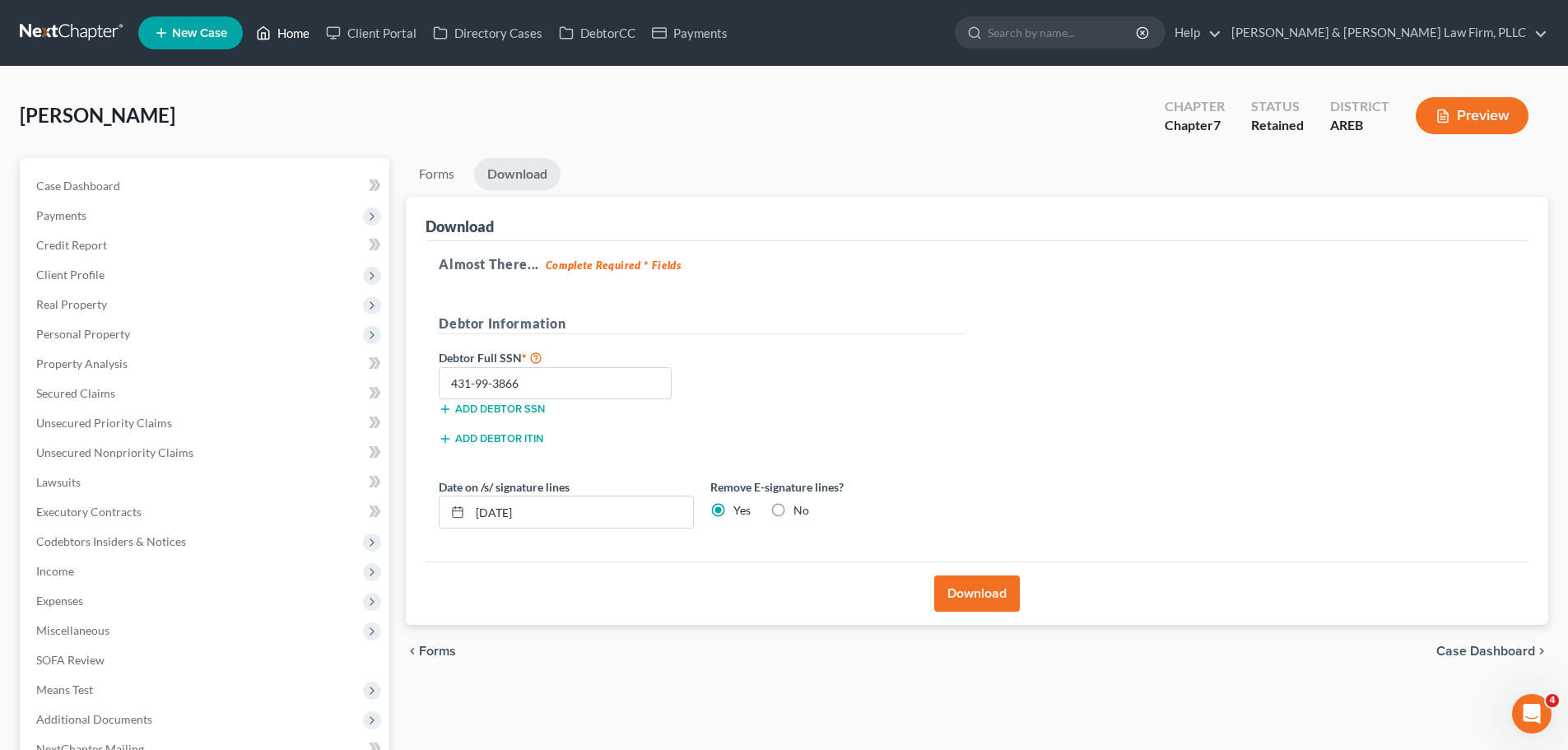
click at [285, 28] on link "Home" at bounding box center [283, 32] width 70 height 29
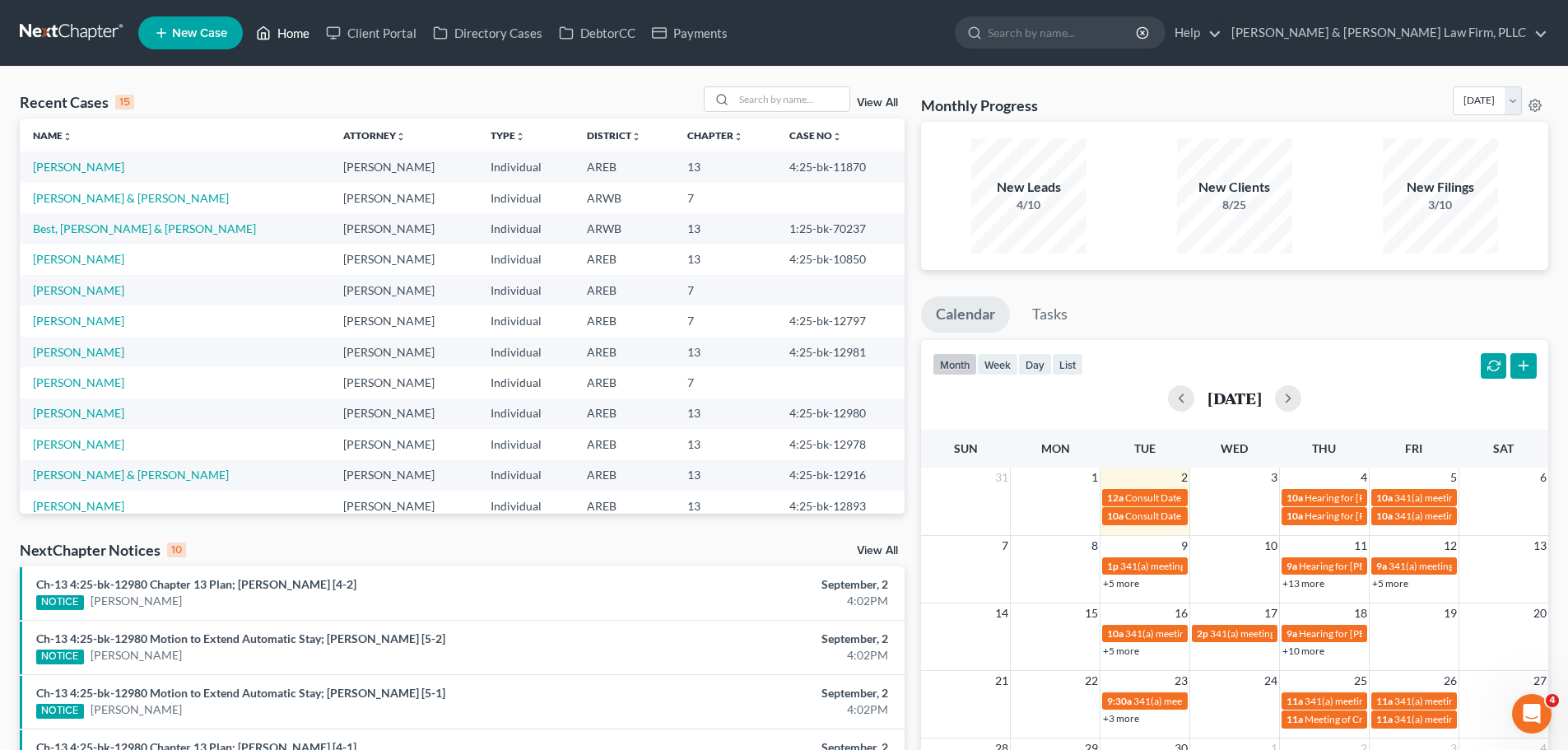
click at [295, 34] on link "Home" at bounding box center [283, 32] width 70 height 29
